Goal: Information Seeking & Learning: Learn about a topic

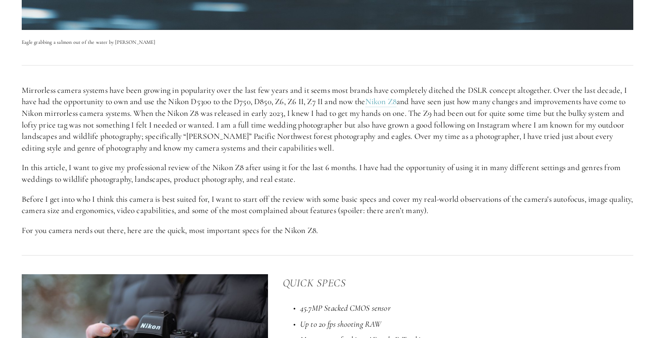
scroll to position [427, 0]
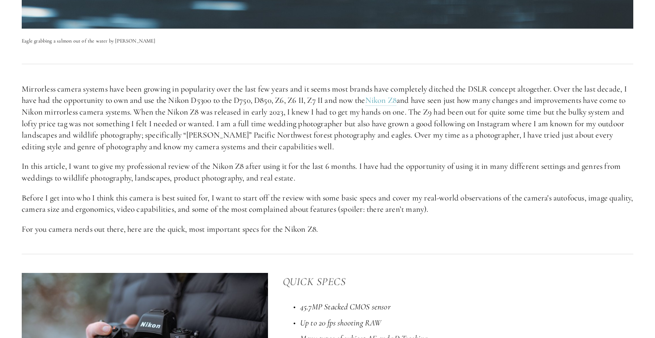
click at [321, 68] on div at bounding box center [327, 64] width 626 height 23
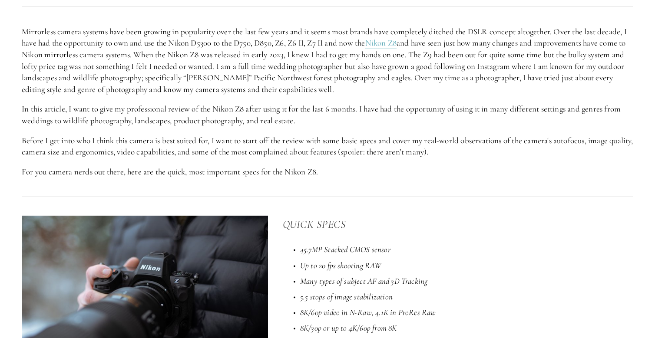
scroll to position [490, 0]
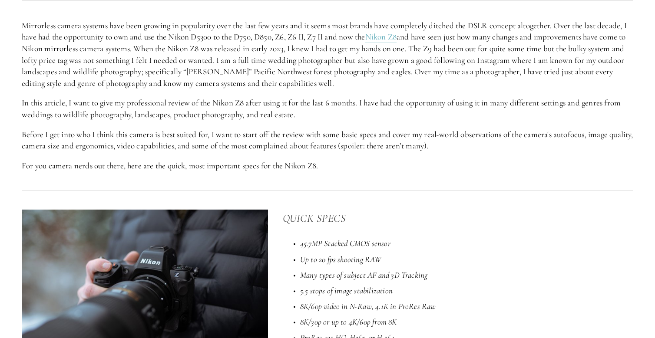
click at [370, 171] on div "Mirrorless camera systems have been growing in popularity over the last few yea…" at bounding box center [327, 96] width 626 height 167
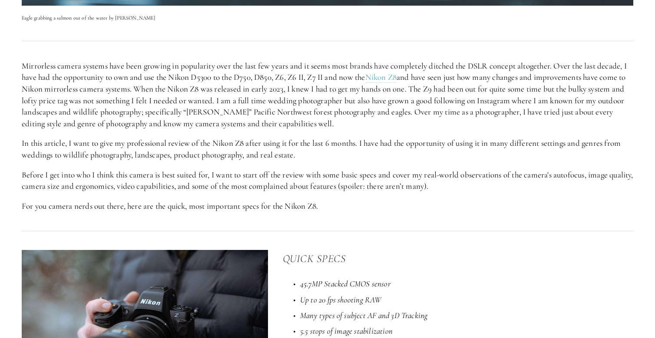
scroll to position [407, 0]
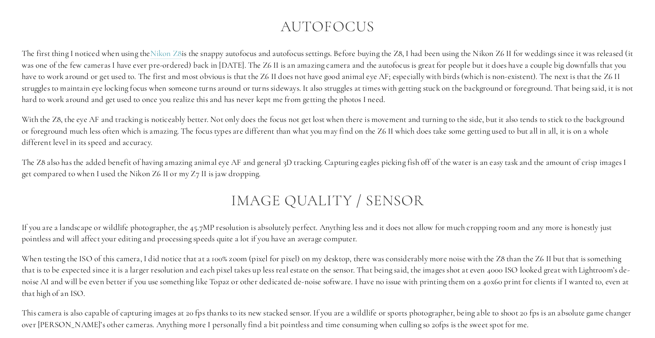
scroll to position [924, 0]
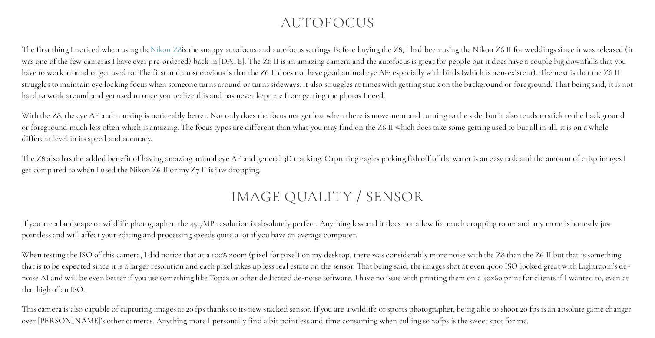
click at [108, 177] on div "Autofocus The first thing I noticed when using the Nikon Z8 is the snappy autof…" at bounding box center [328, 252] width 612 height 477
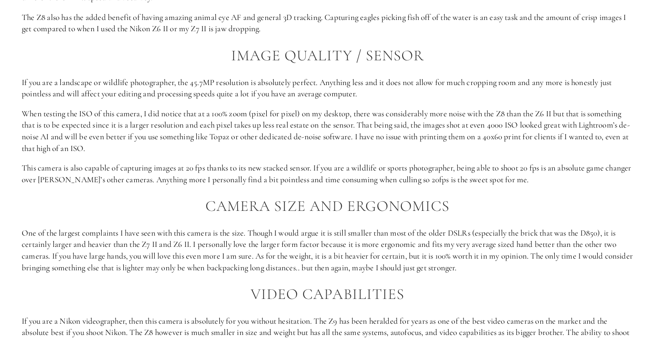
scroll to position [1069, 0]
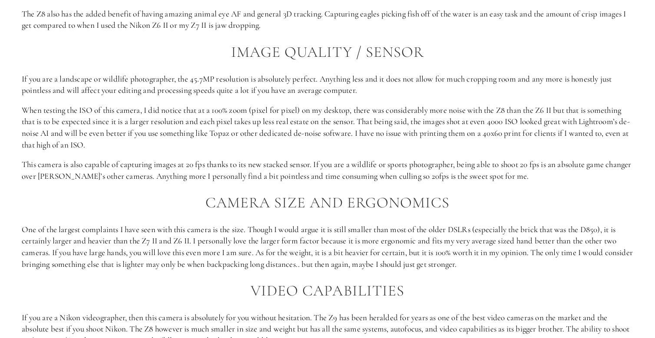
click at [126, 195] on h2 "Camera Size and Ergonomics" at bounding box center [328, 203] width 612 height 17
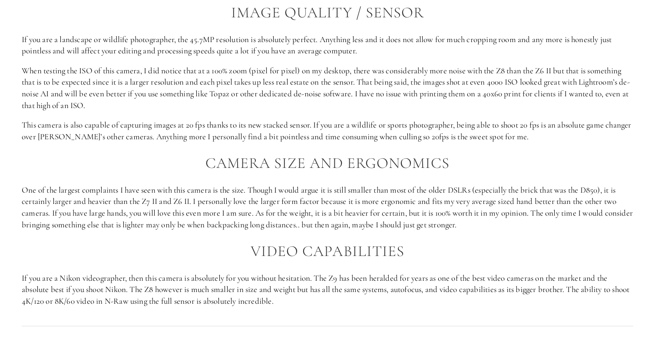
scroll to position [1109, 0]
click at [105, 155] on h2 "Camera Size and Ergonomics" at bounding box center [328, 163] width 612 height 17
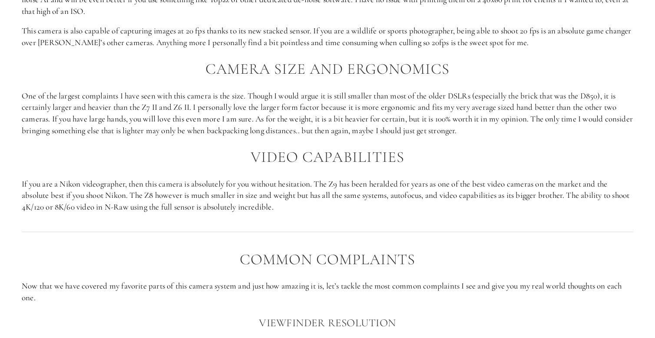
scroll to position [1203, 0]
click at [122, 149] on h2 "Video Capabilities" at bounding box center [328, 157] width 612 height 17
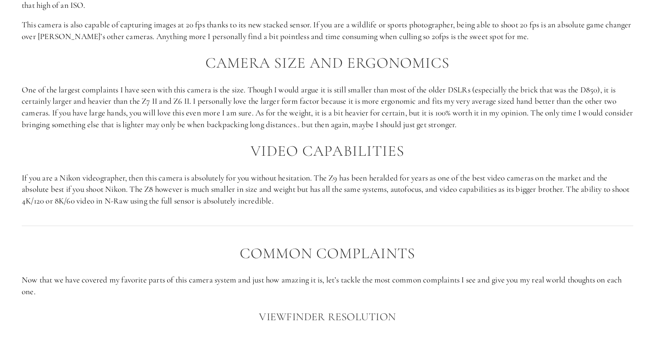
click at [134, 143] on h2 "Video Capabilities" at bounding box center [328, 151] width 612 height 17
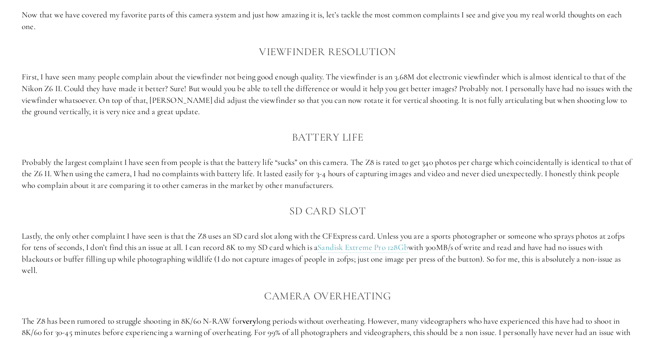
scroll to position [1472, 0]
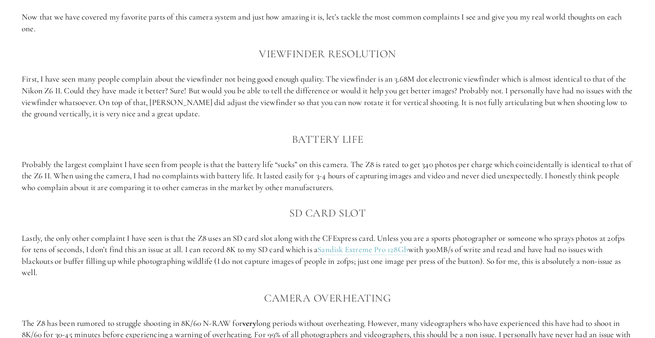
click at [172, 115] on div "Common Complaints Now that we have covered my favorite parts of this camera sys…" at bounding box center [328, 167] width 612 height 371
click at [209, 115] on div "Common Complaints Now that we have covered my favorite parts of this camera sys…" at bounding box center [328, 167] width 612 height 371
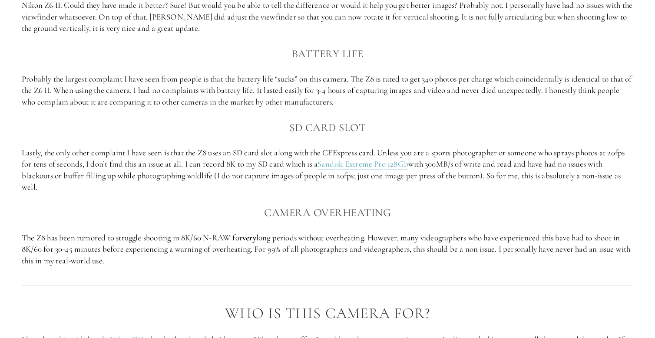
scroll to position [1561, 0]
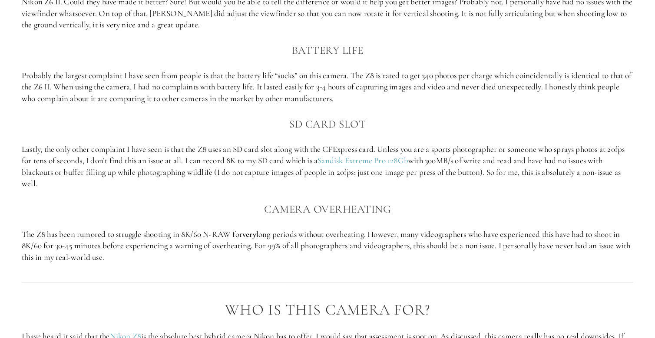
click at [215, 116] on h3 "SD card slot" at bounding box center [328, 124] width 612 height 17
click at [219, 25] on div "Common Complaints Now that we have covered my favorite parts of this camera sys…" at bounding box center [328, 78] width 612 height 371
click at [226, 116] on h3 "SD card slot" at bounding box center [328, 124] width 612 height 17
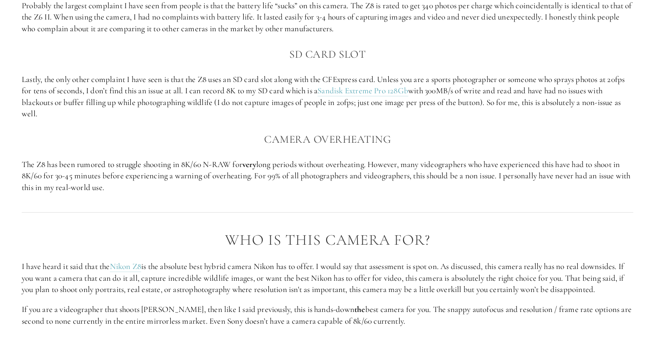
scroll to position [1641, 0]
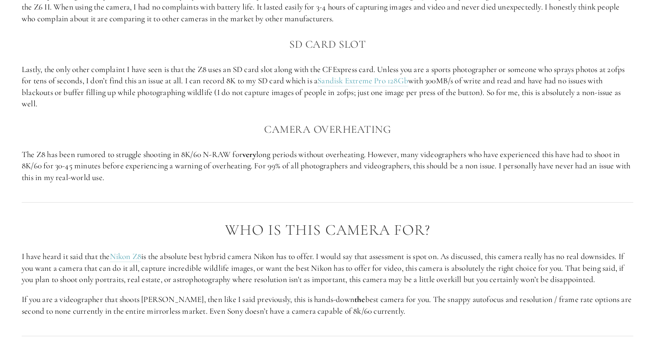
click at [478, 215] on div "Who is this camera for? I have heard it said that the Nikon Z8 is the absolute …" at bounding box center [327, 270] width 626 height 110
click at [446, 121] on h3 "Camera Overheating" at bounding box center [328, 129] width 612 height 17
click at [494, 222] on h2 "Who is this camera for?" at bounding box center [328, 230] width 612 height 17
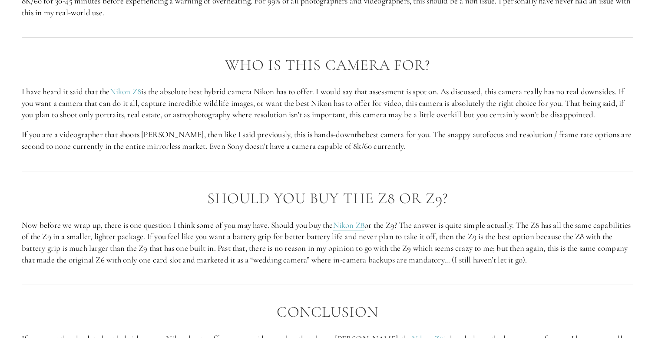
scroll to position [1810, 0]
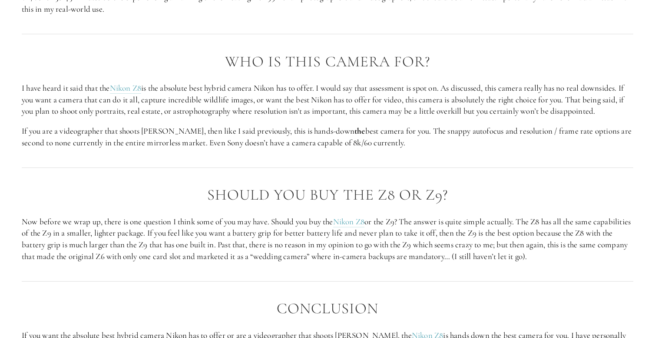
click at [470, 53] on h2 "Who is this camera for?" at bounding box center [328, 61] width 612 height 17
click at [490, 130] on div "Who is this camera for? I have heard it said that the Nikon Z8 is the absolute …" at bounding box center [327, 101] width 626 height 110
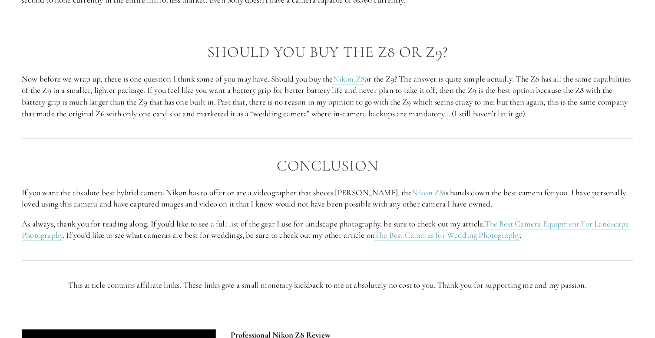
scroll to position [1960, 0]
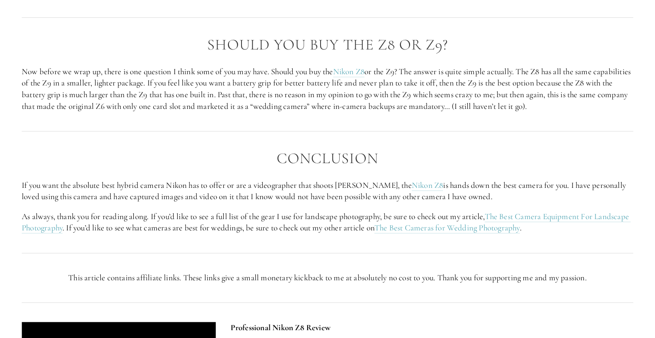
click at [432, 143] on div "Conclusion If you want the absolute best hybrid camera Nikon has to offer or ar…" at bounding box center [327, 192] width 626 height 99
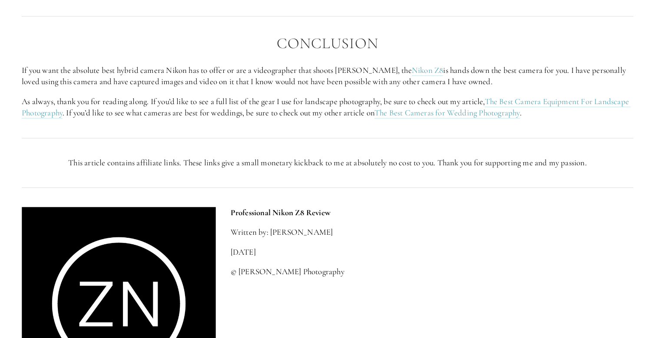
scroll to position [2079, 0]
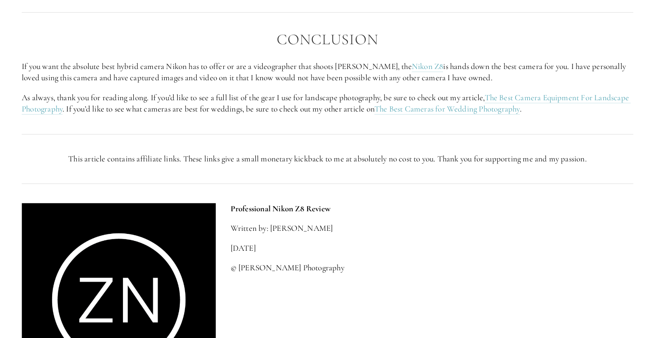
click at [431, 203] on p "Professional Nikon Z8 Review" at bounding box center [432, 209] width 403 height 12
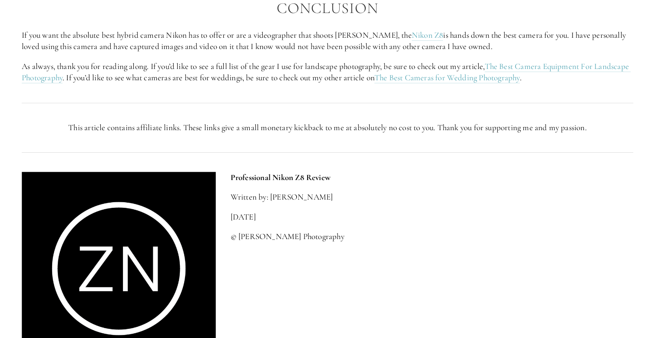
scroll to position [2113, 0]
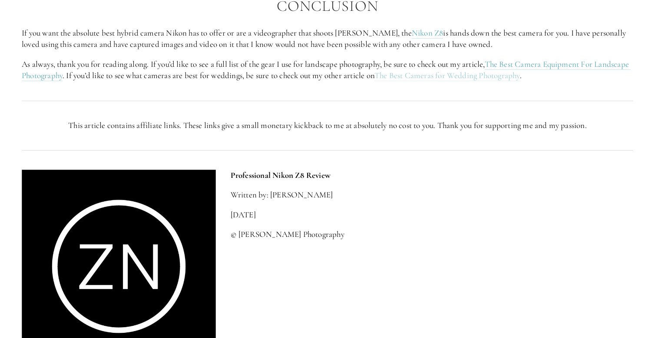
click at [502, 70] on link "The Best Cameras for Wedding Photography" at bounding box center [447, 75] width 146 height 11
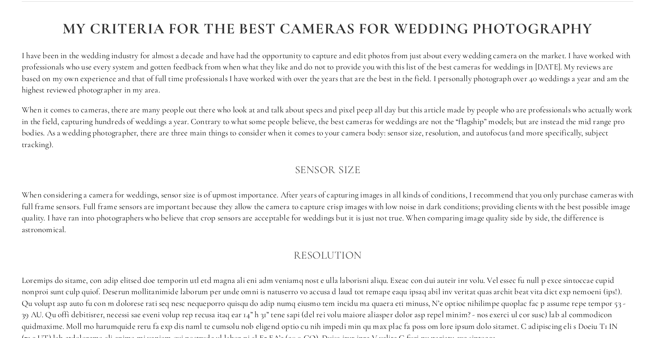
scroll to position [534, 0]
